Goal: Information Seeking & Learning: Learn about a topic

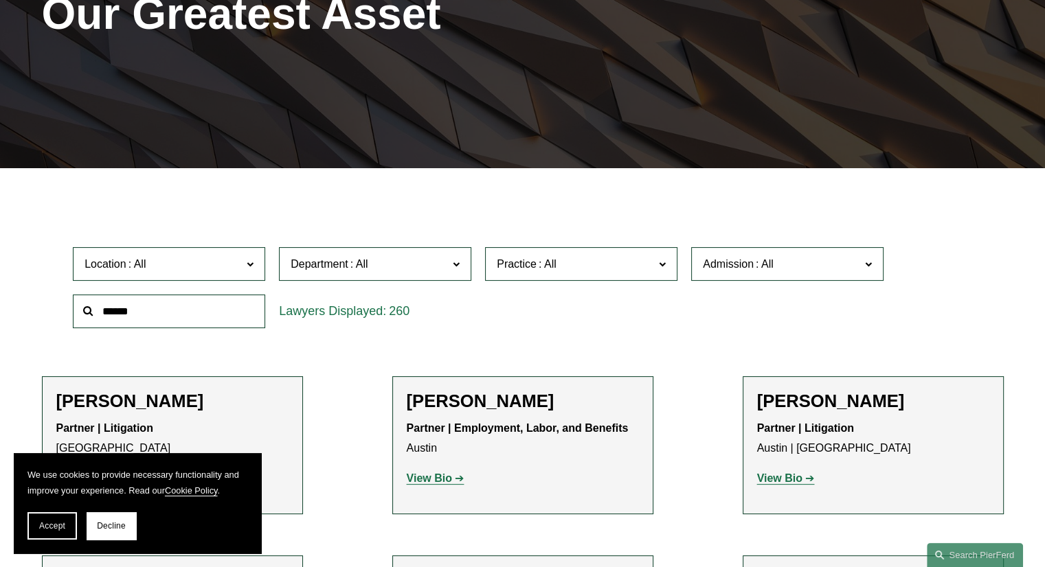
scroll to position [343, 0]
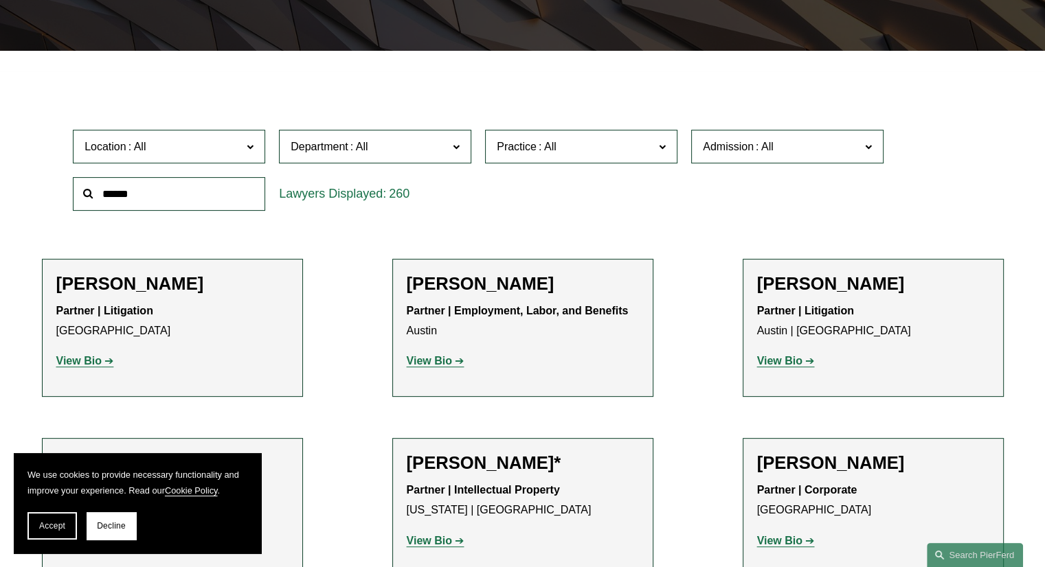
click at [440, 156] on span "Department" at bounding box center [368, 146] width 157 height 19
click at [435, 152] on span "Department" at bounding box center [368, 146] width 157 height 19
click at [412, 155] on span "Department" at bounding box center [368, 146] width 157 height 19
click at [0, 0] on link "Corporate" at bounding box center [0, 0] width 0 height 0
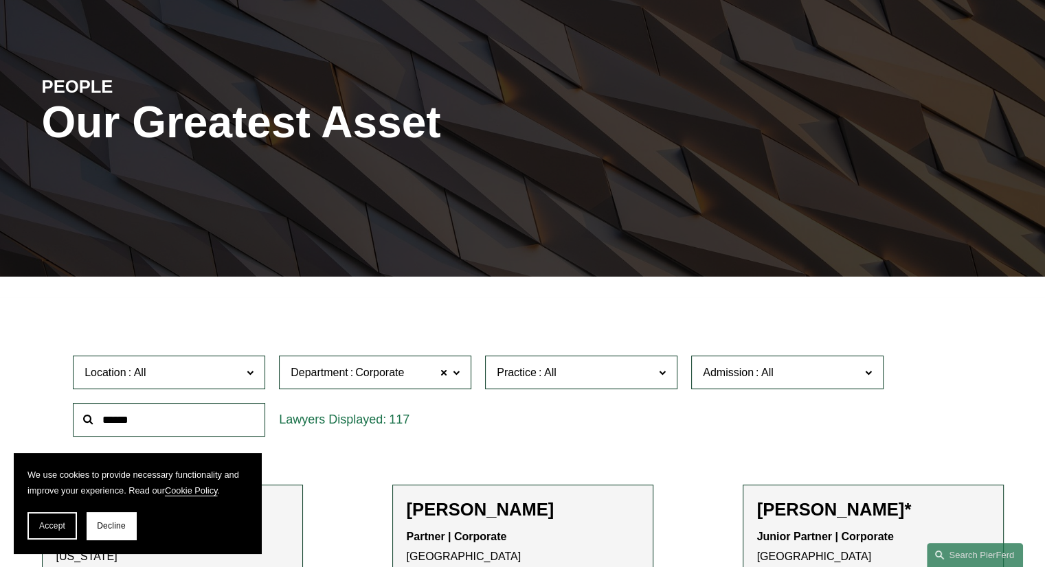
scroll to position [117, 0]
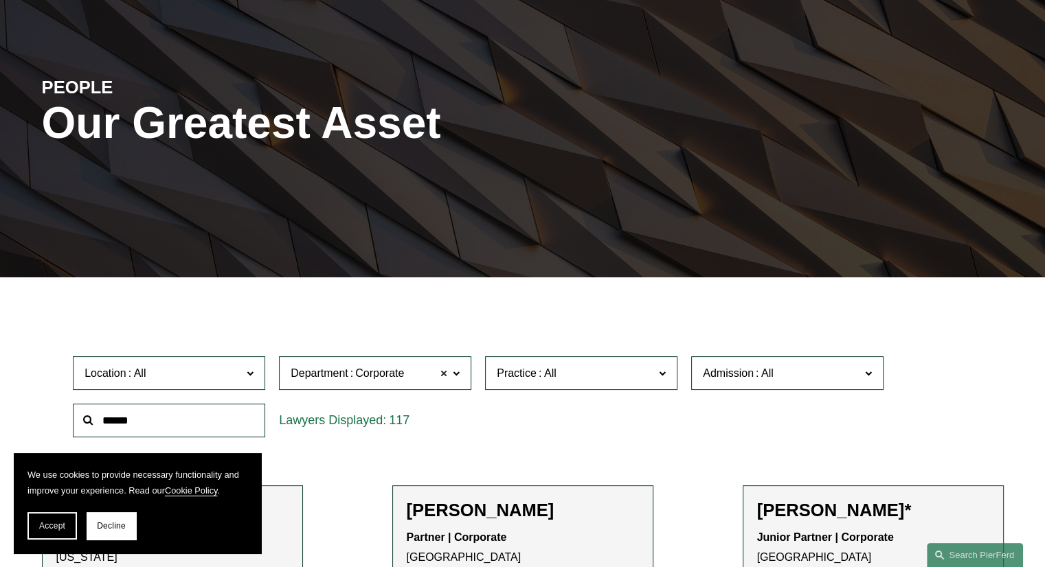
click at [444, 374] on span at bounding box center [444, 374] width 8 height 18
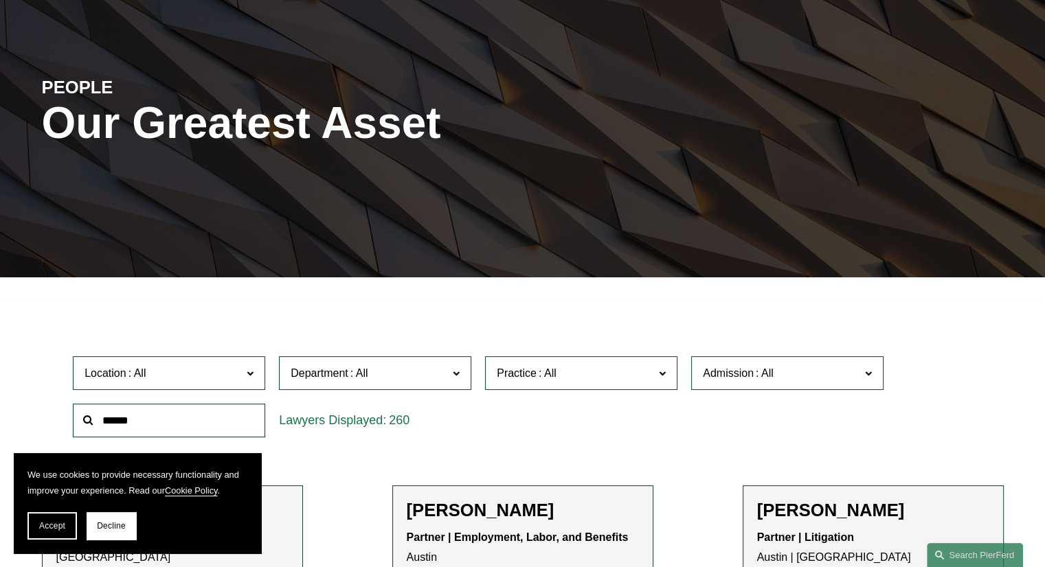
click at [206, 376] on span "Location" at bounding box center [162, 373] width 157 height 19
click at [208, 372] on span "Location" at bounding box center [162, 373] width 157 height 19
click at [201, 420] on input "text" at bounding box center [169, 421] width 192 height 34
type input "*****"
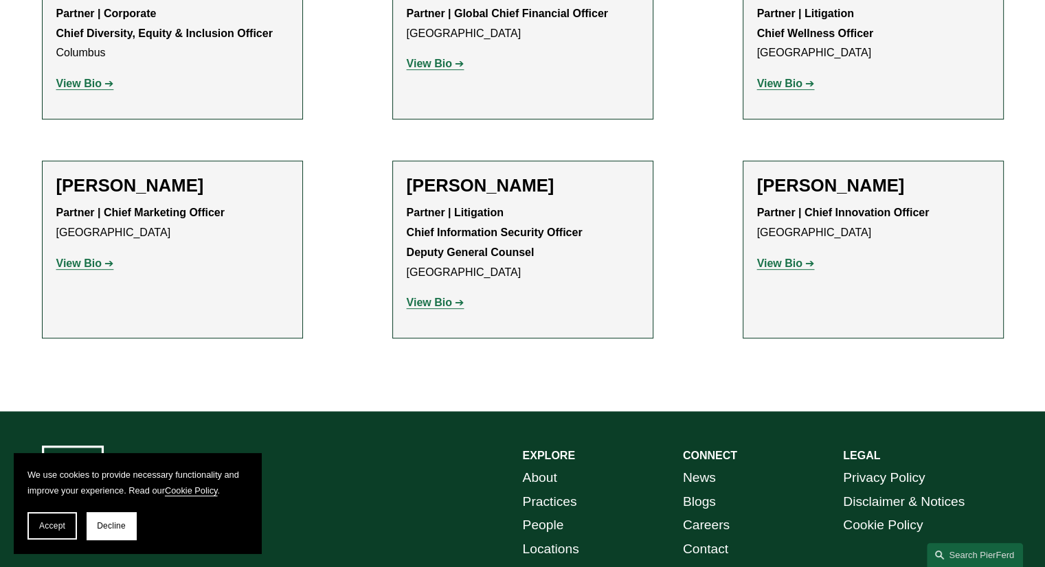
scroll to position [597, 0]
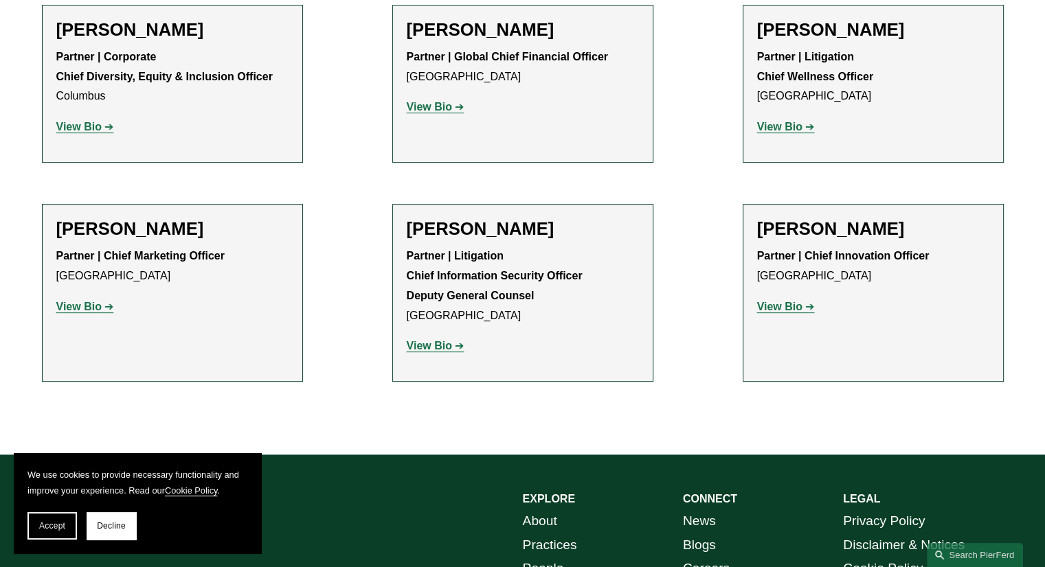
click at [95, 301] on strong "View Bio" at bounding box center [78, 307] width 45 height 12
click at [459, 347] on link "View Bio" at bounding box center [436, 346] width 58 height 12
click at [451, 111] on strong "View Bio" at bounding box center [429, 107] width 45 height 12
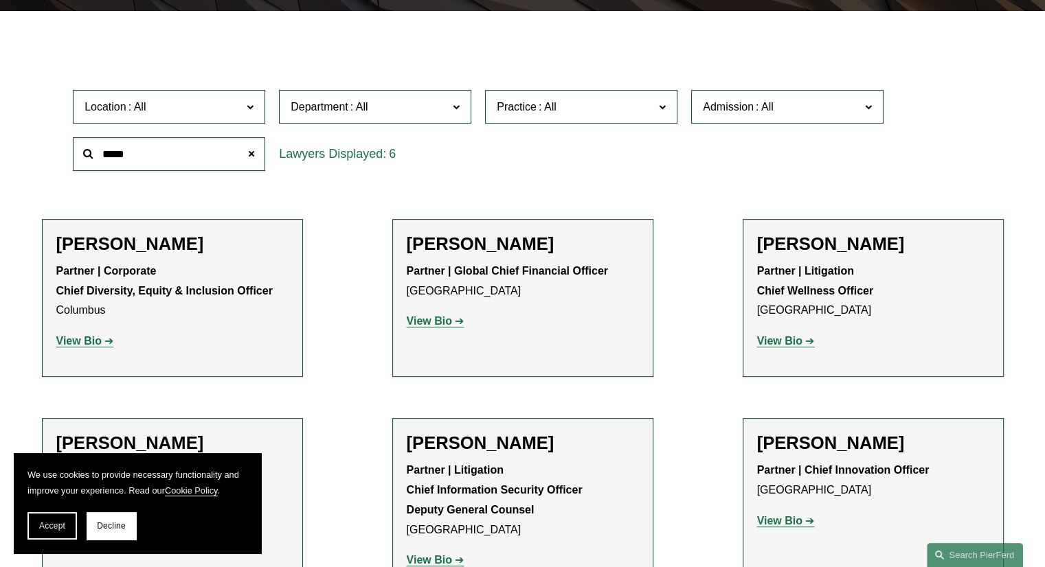
scroll to position [254, 0]
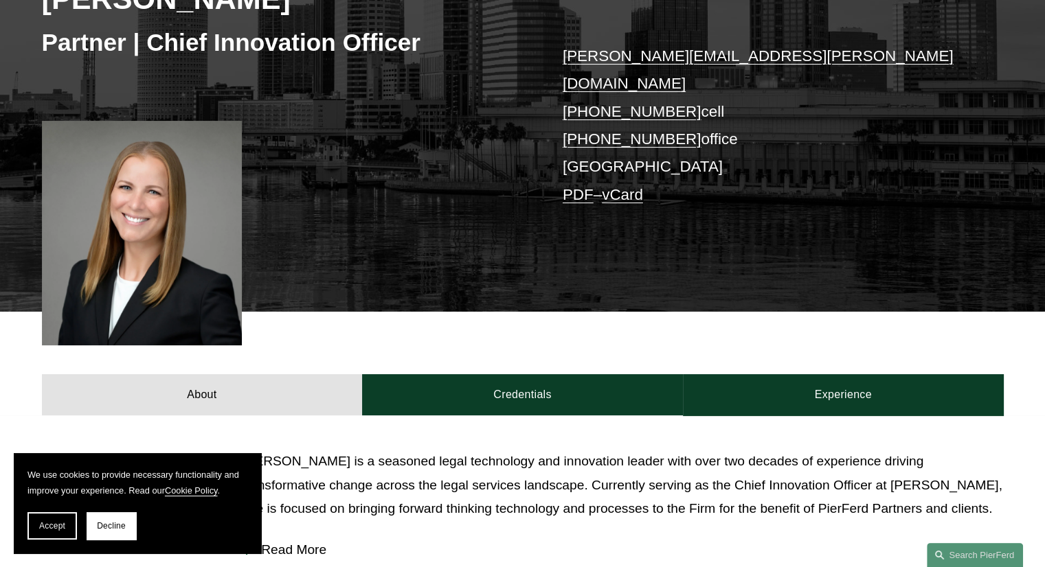
scroll to position [179, 0]
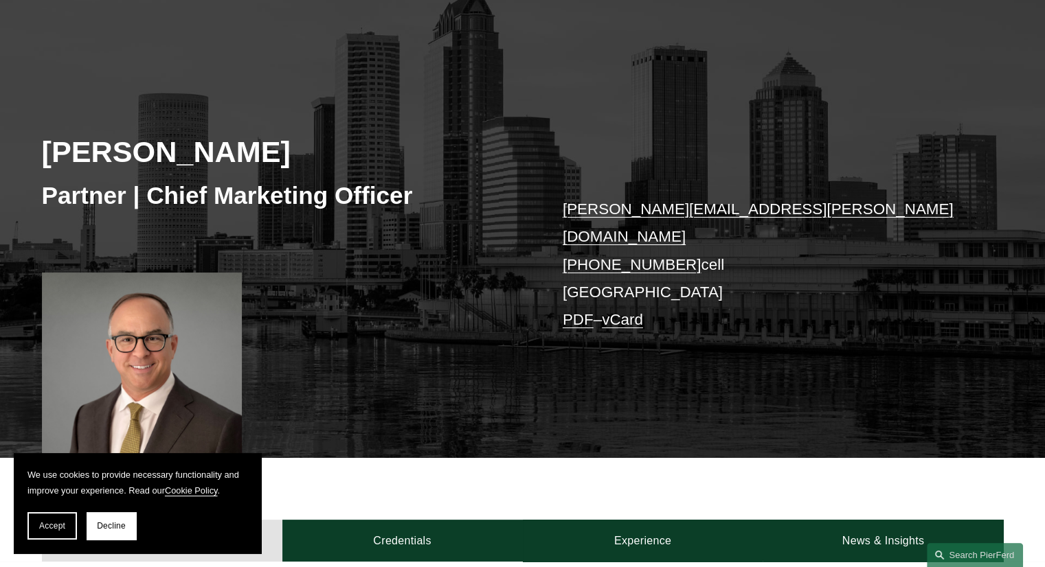
scroll to position [69, 0]
